Goal: Entertainment & Leisure: Consume media (video, audio)

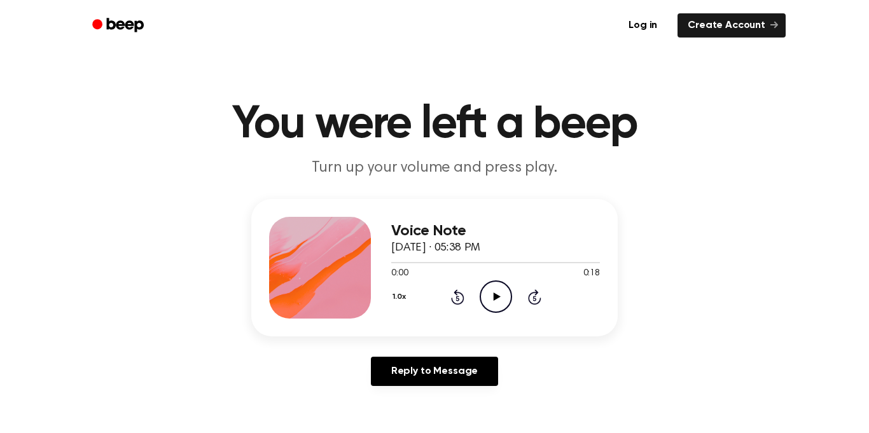
click at [506, 299] on icon "Play Audio" at bounding box center [496, 297] width 32 height 32
click at [508, 300] on icon "Play Audio" at bounding box center [496, 297] width 32 height 32
click at [510, 290] on circle at bounding box center [495, 296] width 31 height 31
click at [486, 286] on icon "Play Audio" at bounding box center [496, 297] width 32 height 32
click at [498, 304] on icon "Play Audio" at bounding box center [496, 297] width 32 height 32
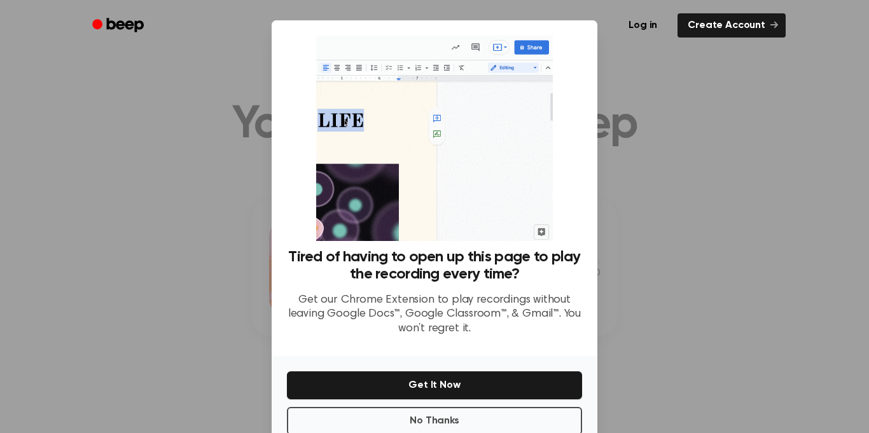
click at [618, 73] on div at bounding box center [434, 216] width 869 height 433
click at [615, 69] on div at bounding box center [434, 216] width 869 height 433
click at [510, 414] on button "No Thanks" at bounding box center [434, 421] width 295 height 28
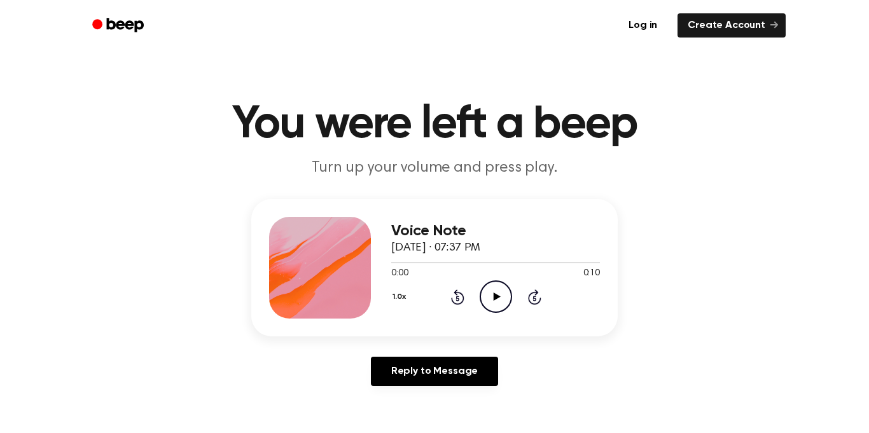
click at [492, 302] on icon "Play Audio" at bounding box center [496, 297] width 32 height 32
click at [491, 298] on icon "Play Audio" at bounding box center [496, 297] width 32 height 32
